Goal: Information Seeking & Learning: Learn about a topic

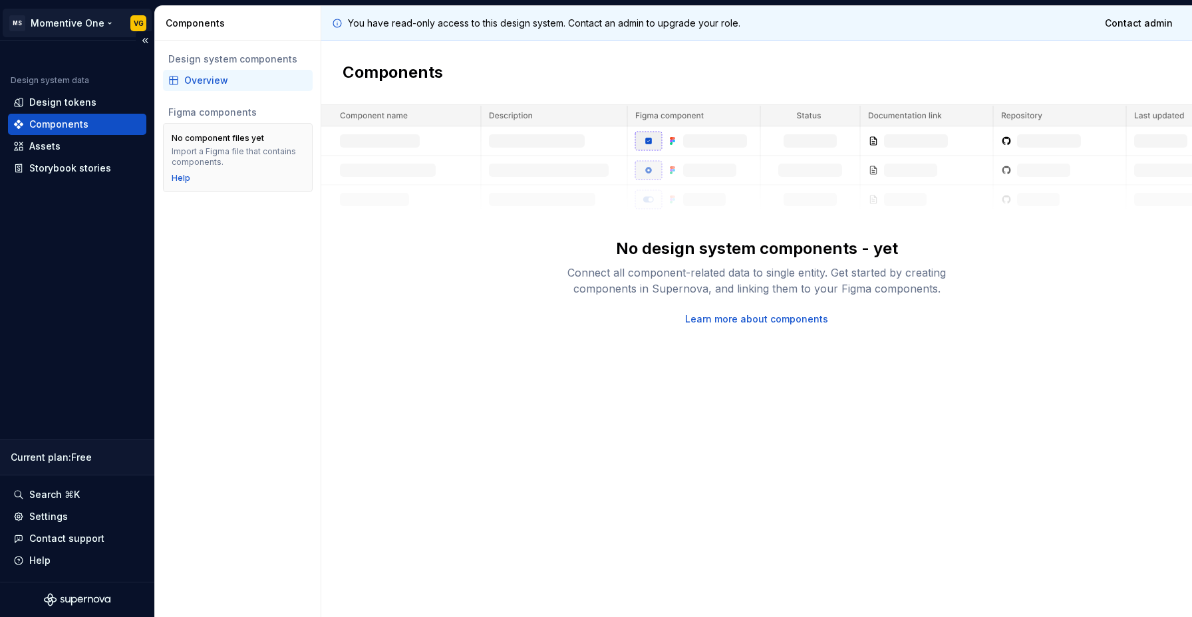
click at [65, 21] on html "MS Momentive One VG Design system data Design tokens Components Assets Storyboo…" at bounding box center [596, 308] width 1192 height 617
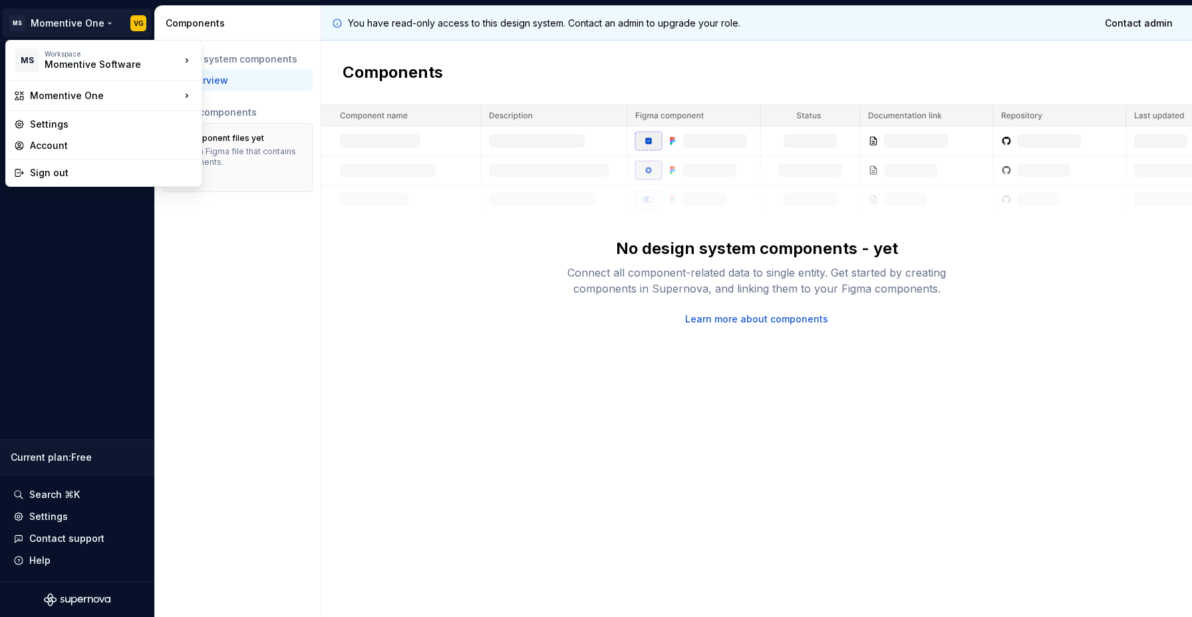
click at [306, 349] on html "MS Momentive One VG Design system data Design tokens Components Assets Storyboo…" at bounding box center [596, 308] width 1192 height 617
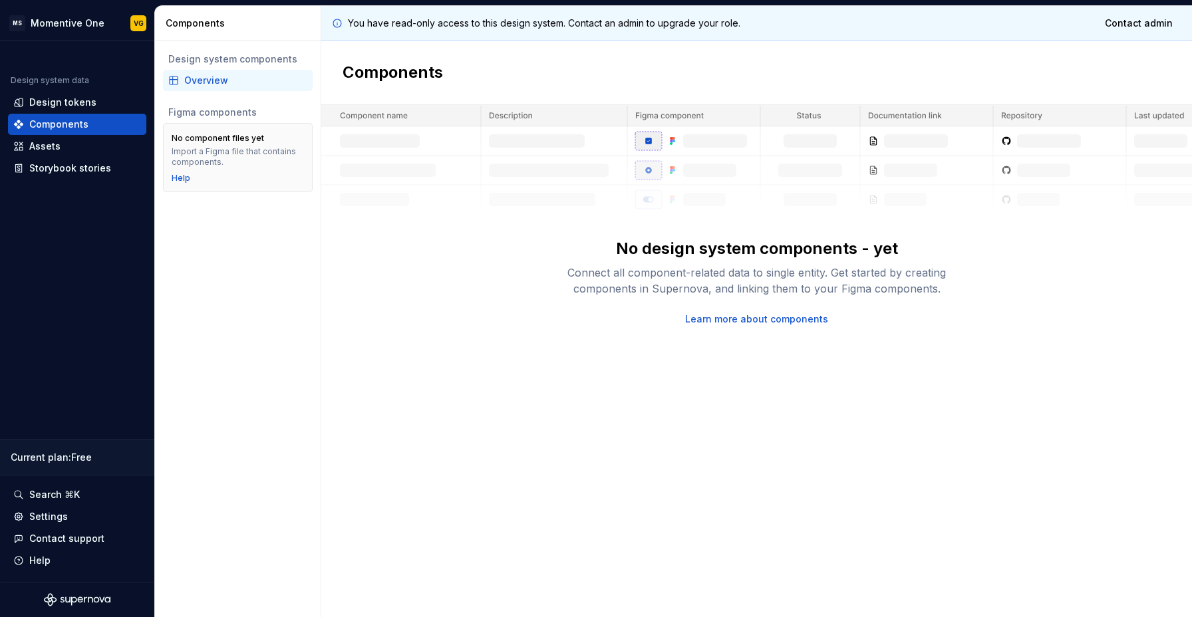
click at [523, 61] on div "Components" at bounding box center [756, 73] width 870 height 65
drag, startPoint x: 183, startPoint y: 114, endPoint x: 268, endPoint y: 113, distance: 85.1
click at [268, 113] on div "Figma components" at bounding box center [237, 112] width 139 height 13
click at [46, 152] on div "Assets" at bounding box center [44, 146] width 31 height 13
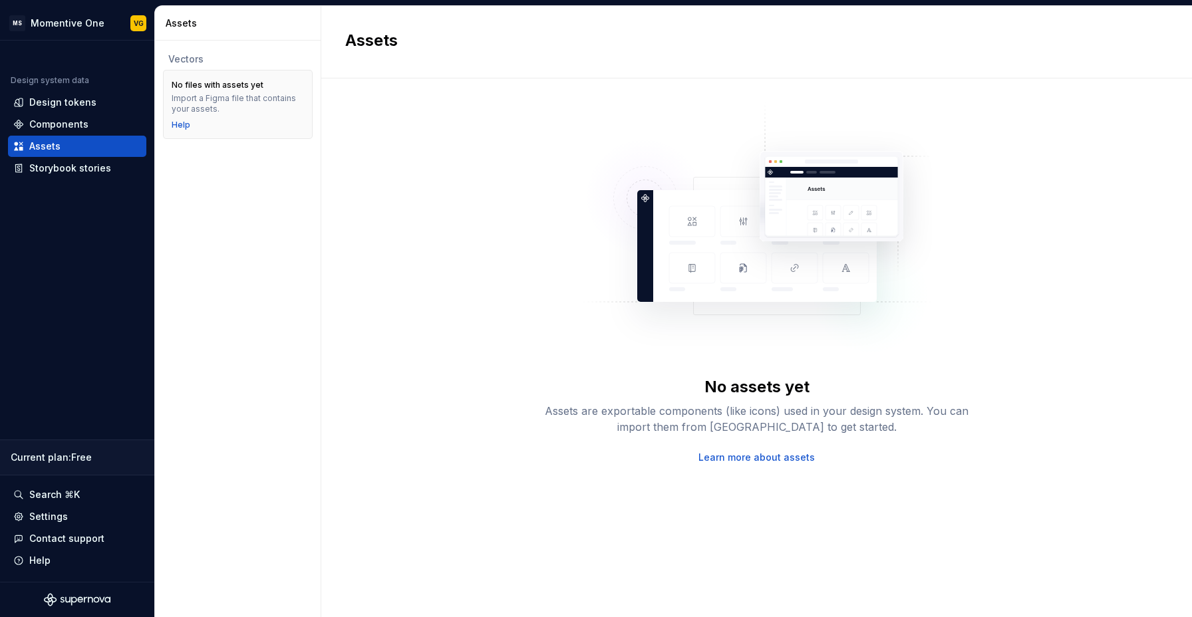
click at [1103, 209] on div "No assets yet Assets are exportable components (like icons) used in your design…" at bounding box center [756, 283] width 823 height 362
click at [408, 213] on div "No assets yet Assets are exportable components (like icons) used in your design…" at bounding box center [756, 283] width 823 height 362
click at [360, 37] on h2 "Assets" at bounding box center [748, 40] width 807 height 21
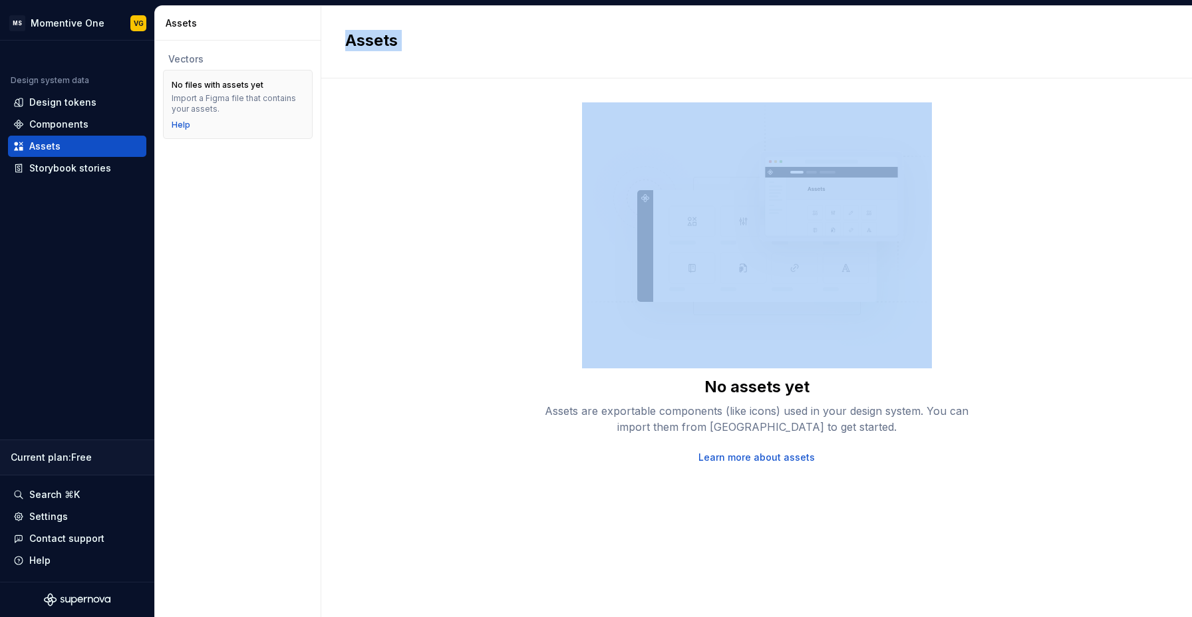
click at [360, 37] on h2 "Assets" at bounding box center [748, 40] width 807 height 21
click at [72, 104] on div "Design tokens" at bounding box center [62, 102] width 67 height 13
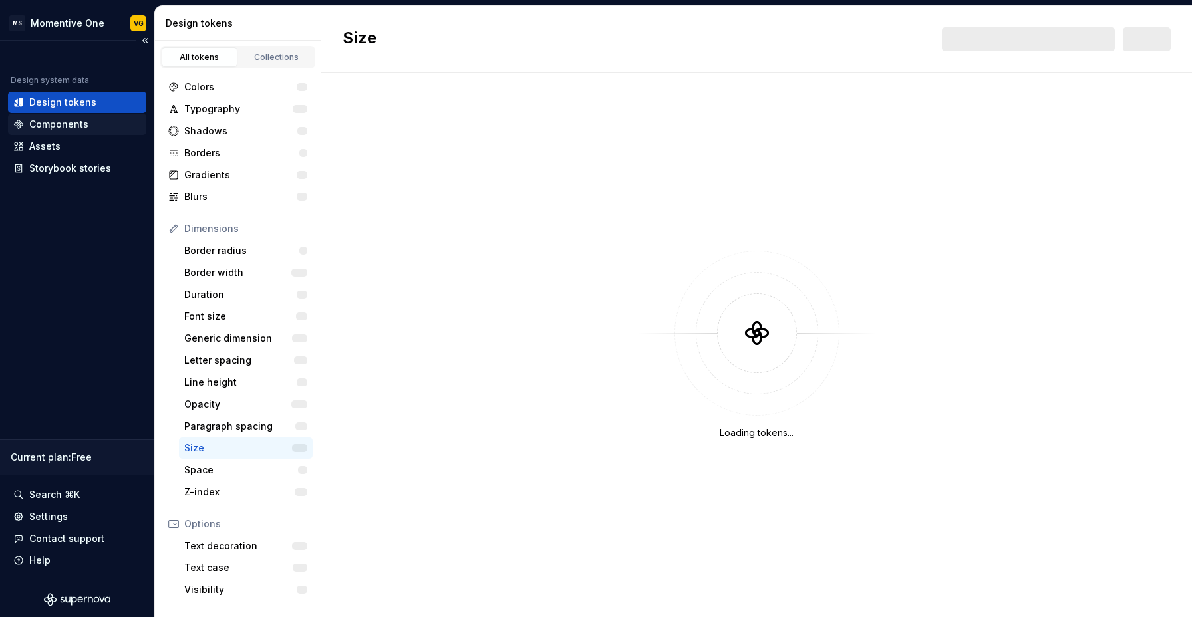
click at [71, 125] on div "Components" at bounding box center [58, 124] width 59 height 13
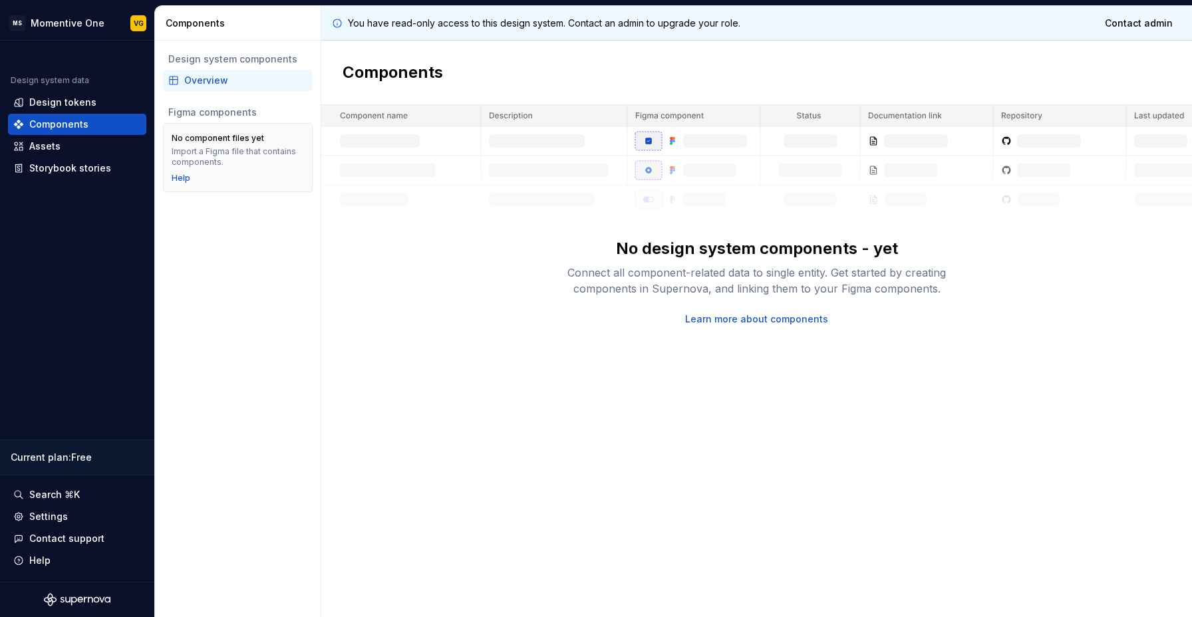
click at [370, 296] on div "No design system components - yet Connect all component-related data to single …" at bounding box center [756, 215] width 870 height 221
click at [434, 267] on div "No design system components - yet Connect all component-related data to single …" at bounding box center [756, 215] width 870 height 221
click at [27, 90] on div "Design system data" at bounding box center [77, 83] width 138 height 16
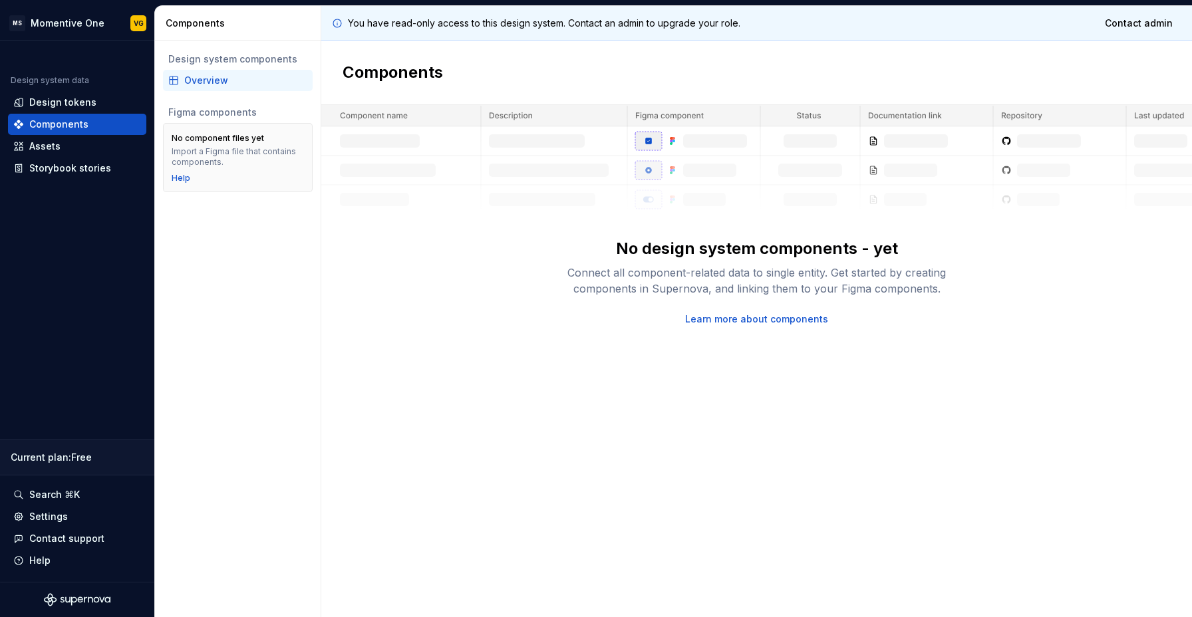
click at [307, 224] on div "Design system components Overview Figma components No component files yet Impor…" at bounding box center [238, 329] width 166 height 577
click at [460, 221] on div "No design system components - yet Connect all component-related data to single …" at bounding box center [756, 215] width 870 height 221
click at [82, 23] on html "MS Momentive One VG Design system data Design tokens Components Assets Storyboo…" at bounding box center [596, 308] width 1192 height 617
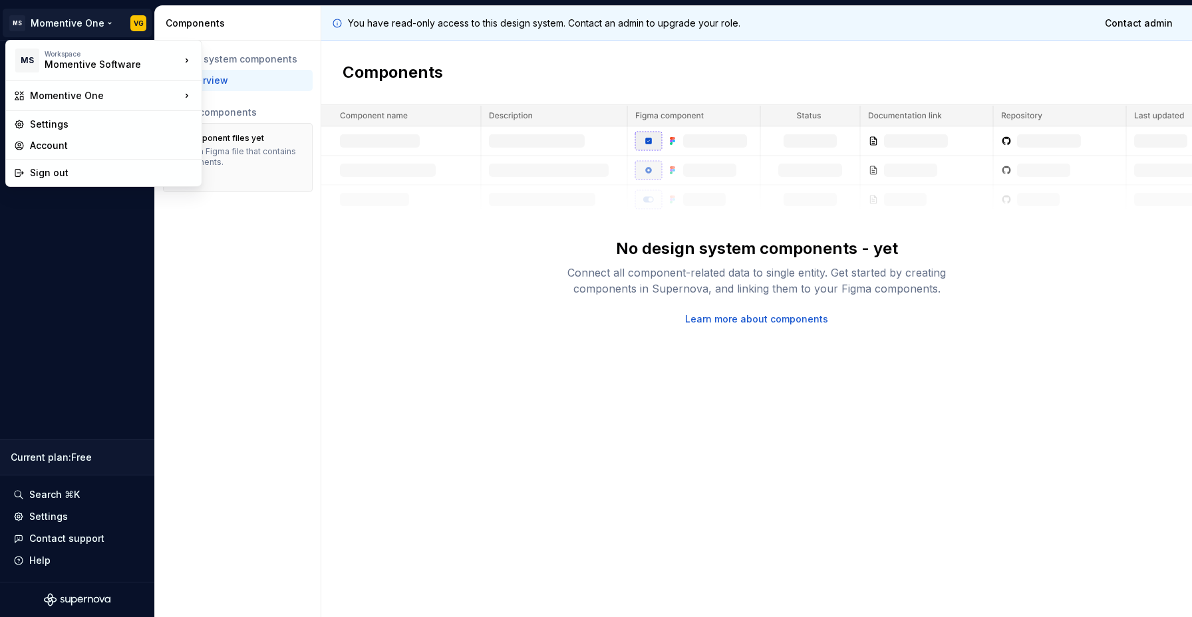
click at [273, 293] on html "MS Momentive One VG Design system data Design tokens Components Assets Storyboo…" at bounding box center [596, 308] width 1192 height 617
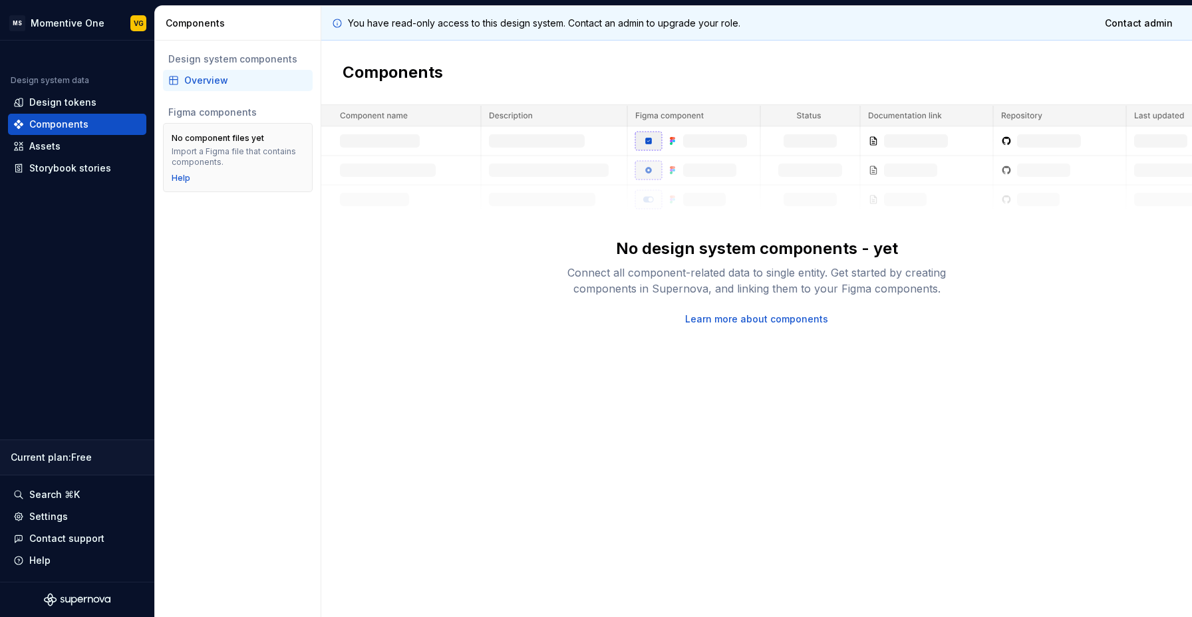
click at [271, 291] on div "Design system components Overview Figma components No component files yet Impor…" at bounding box center [238, 329] width 166 height 577
click at [420, 305] on div "No design system components - yet Connect all component-related data to single …" at bounding box center [756, 215] width 870 height 221
click at [452, 311] on div "No design system components - yet Connect all component-related data to single …" at bounding box center [756, 215] width 870 height 221
click at [209, 79] on div "Overview" at bounding box center [245, 80] width 123 height 13
click at [233, 118] on div "Figma components" at bounding box center [237, 112] width 139 height 13
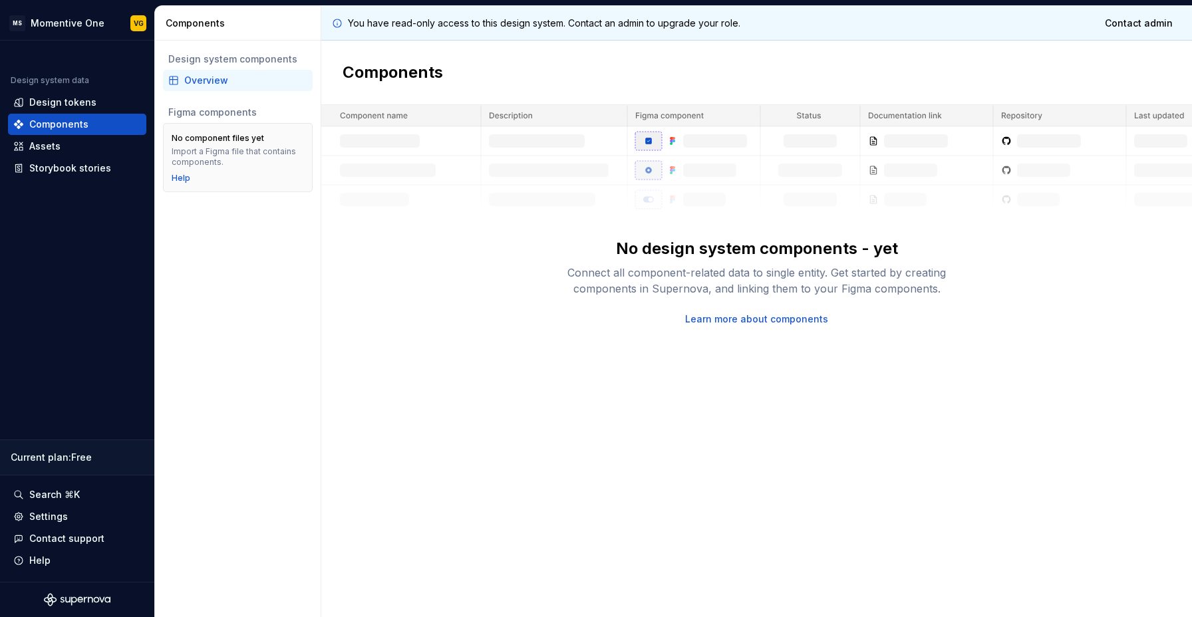
click at [223, 161] on div "Import a Figma file that contains components." at bounding box center [238, 156] width 132 height 21
